Goal: Find specific page/section: Find specific page/section

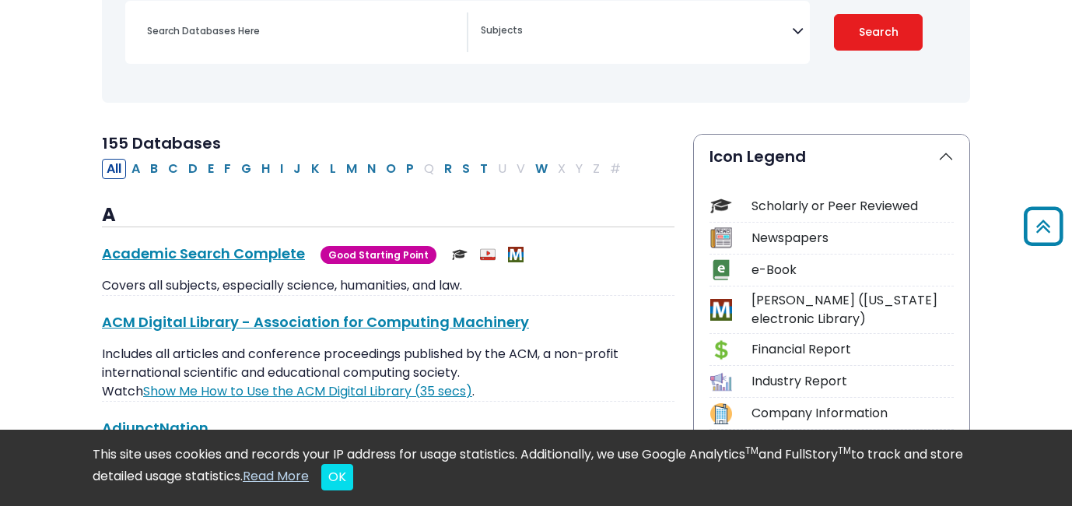
scroll to position [243, 0]
click at [345, 166] on button "M" at bounding box center [352, 168] width 20 height 20
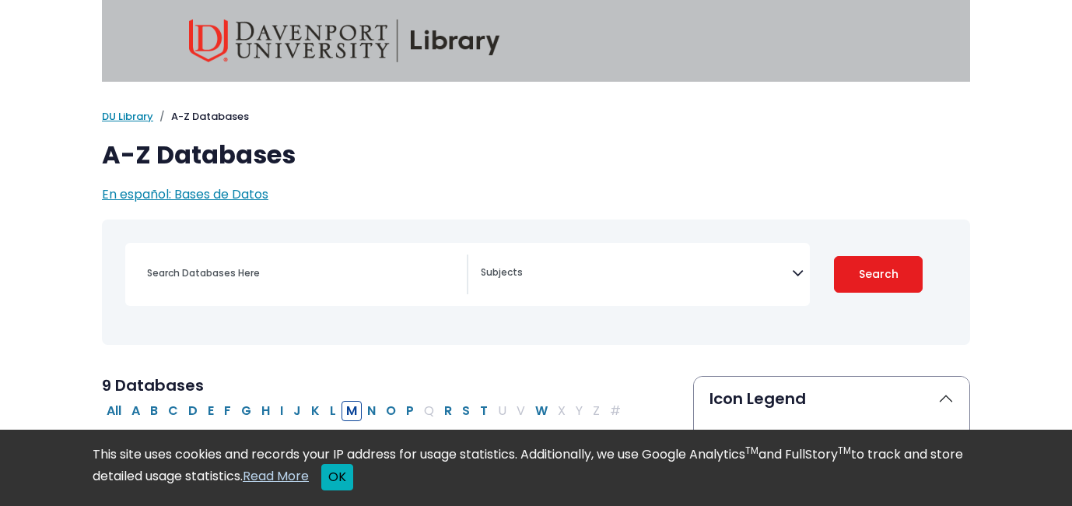
click at [353, 476] on button "OK" at bounding box center [337, 477] width 32 height 26
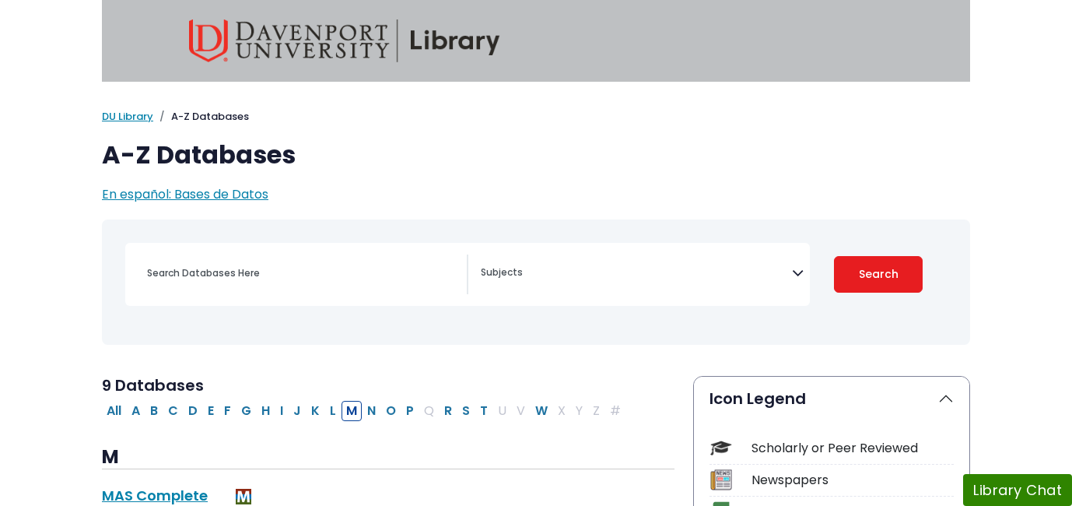
click at [636, 275] on textarea "Search" at bounding box center [636, 274] width 311 height 12
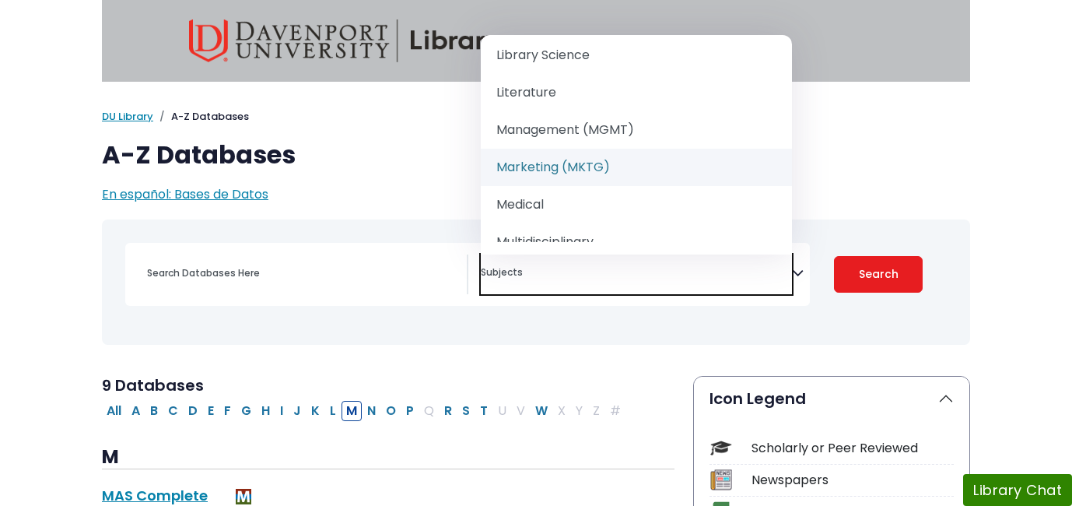
scroll to position [1259, 0]
select select "219072"
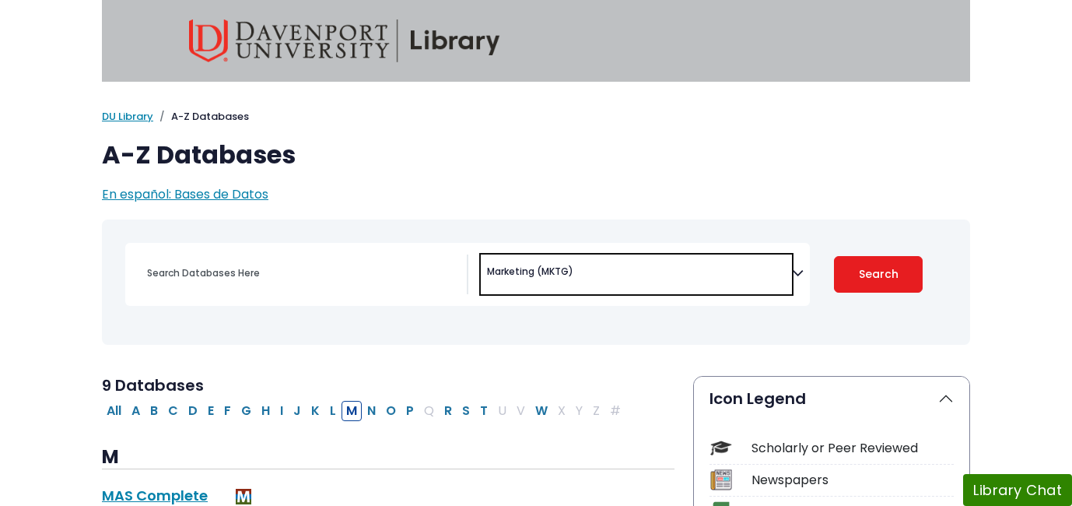
scroll to position [700, 0]
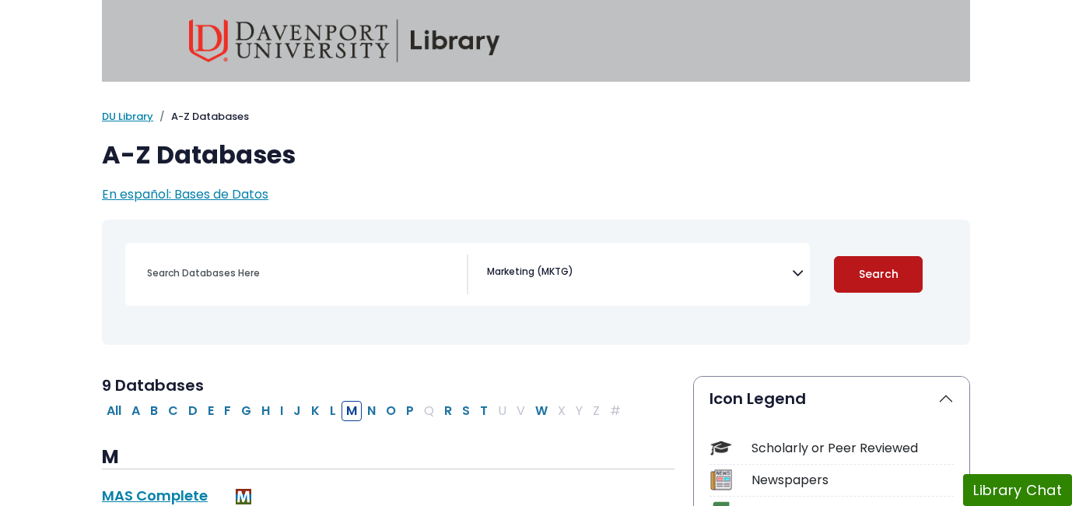
click at [867, 280] on button "Search" at bounding box center [878, 274] width 89 height 37
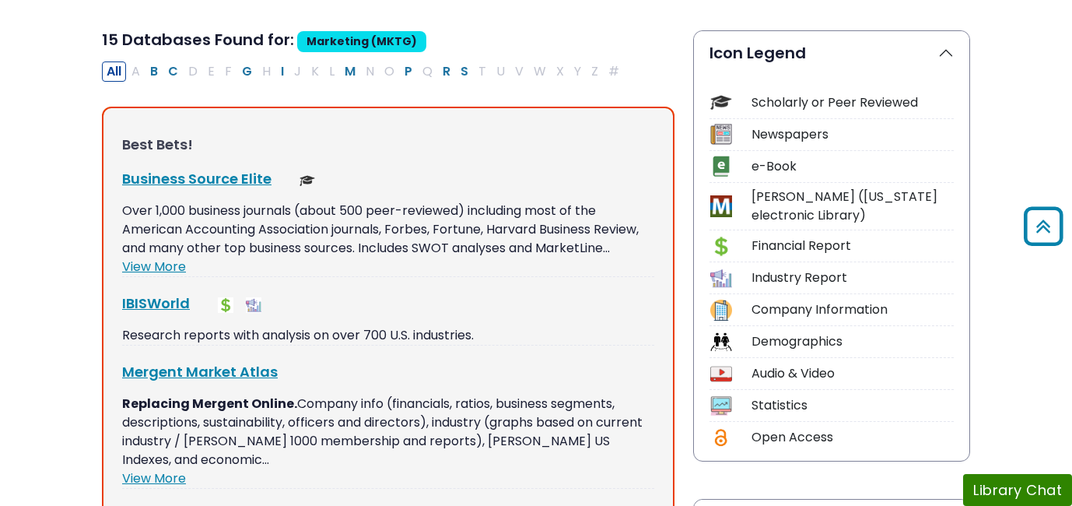
scroll to position [349, 0]
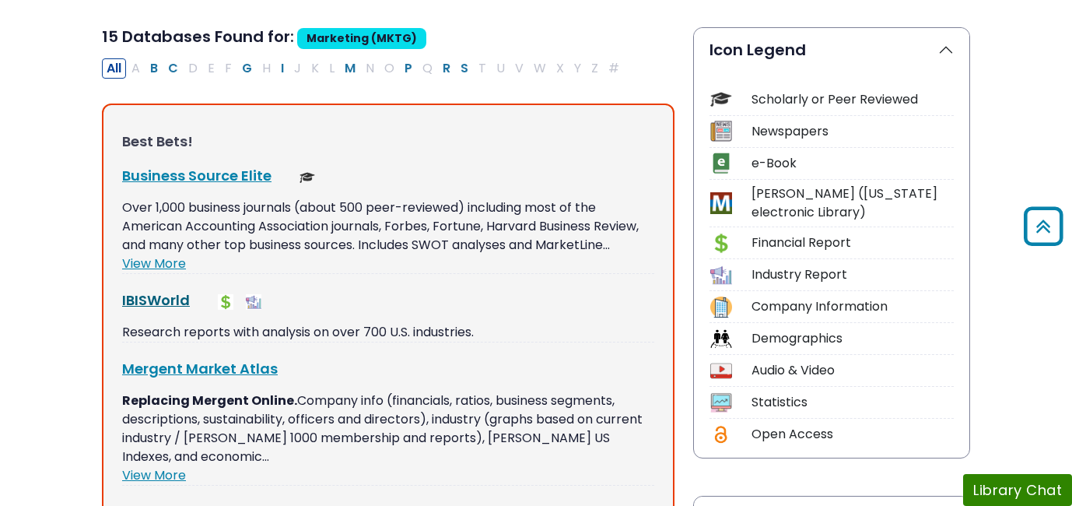
click at [165, 297] on link "IBISWorld This link opens in a new window" at bounding box center [156, 299] width 68 height 19
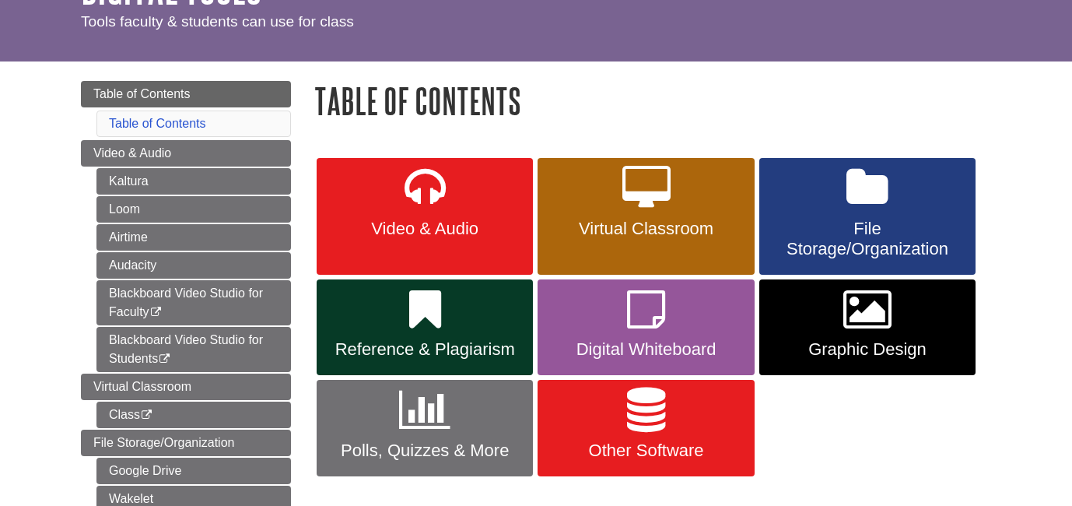
scroll to position [112, 0]
